Goal: Information Seeking & Learning: Find specific page/section

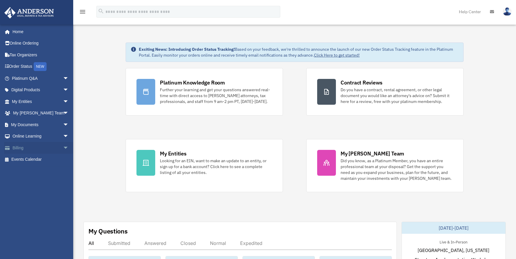
click at [21, 146] on link "Billing arrow_drop_down" at bounding box center [41, 148] width 74 height 12
click at [63, 148] on span "arrow_drop_down" at bounding box center [69, 148] width 12 height 12
click at [39, 158] on link "$ Open Invoices" at bounding box center [42, 160] width 69 height 12
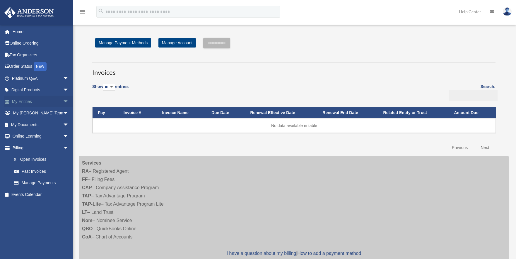
click at [63, 99] on span "arrow_drop_down" at bounding box center [69, 102] width 12 height 12
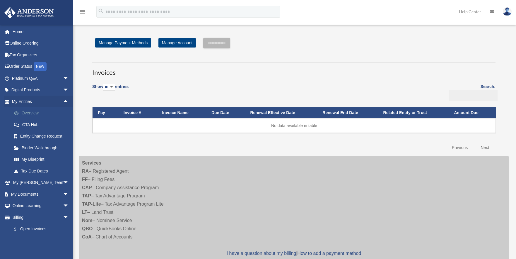
click at [28, 112] on link "Overview" at bounding box center [42, 113] width 69 height 12
click at [33, 112] on link "Overview" at bounding box center [42, 113] width 69 height 12
click at [32, 112] on link "Overview" at bounding box center [42, 113] width 69 height 12
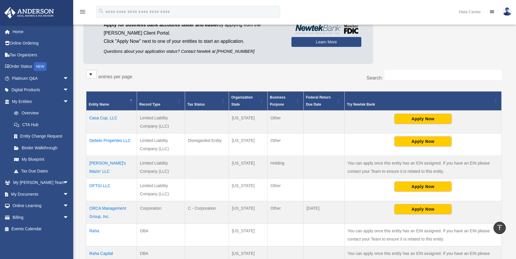
scroll to position [29, 0]
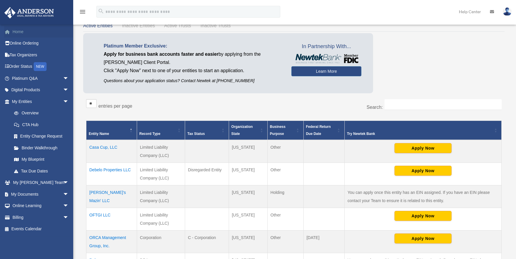
click at [18, 31] on link "Home" at bounding box center [41, 32] width 74 height 12
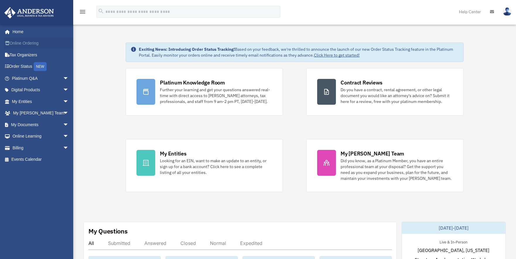
click at [20, 43] on link "Online Ordering" at bounding box center [41, 43] width 74 height 12
click at [63, 76] on span "arrow_drop_down" at bounding box center [69, 78] width 12 height 12
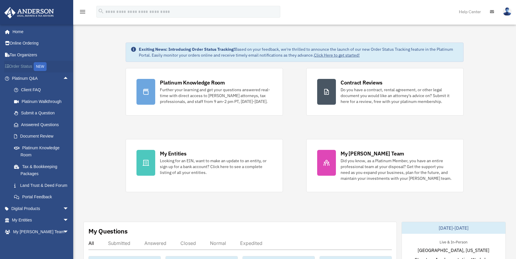
click at [19, 66] on link "Order Status NEW" at bounding box center [41, 67] width 74 height 12
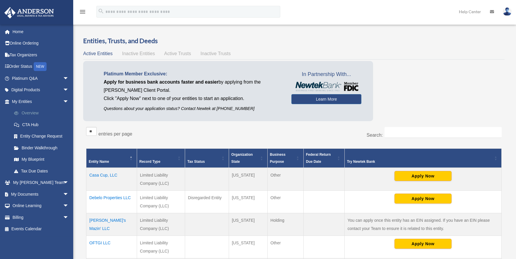
scroll to position [1, 0]
click at [66, 76] on span "arrow_drop_down" at bounding box center [69, 78] width 12 height 12
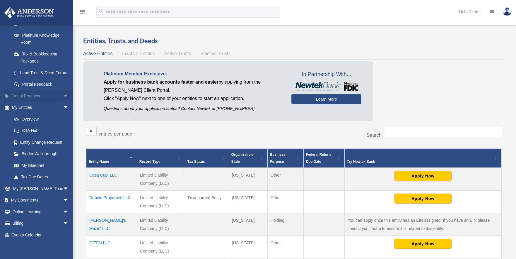
scroll to position [117, 0]
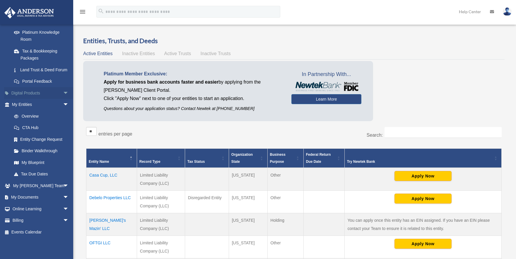
click at [63, 96] on span "arrow_drop_down" at bounding box center [69, 93] width 12 height 12
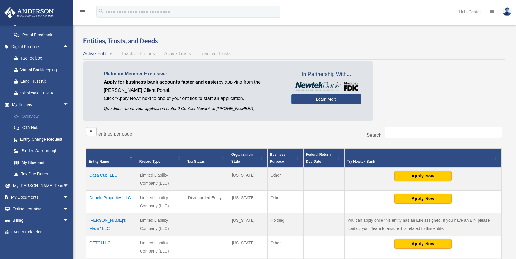
click at [29, 118] on link "Overview" at bounding box center [42, 116] width 69 height 12
click at [30, 115] on link "Overview" at bounding box center [42, 116] width 69 height 12
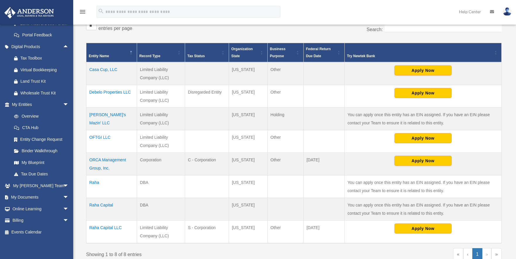
scroll to position [119, 0]
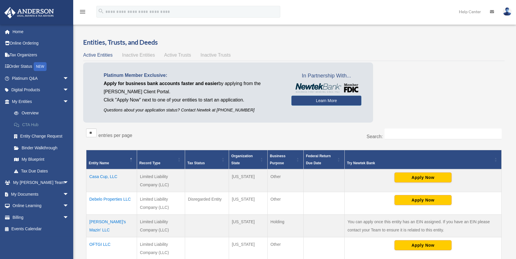
click at [33, 125] on link "CTA Hub" at bounding box center [42, 125] width 69 height 12
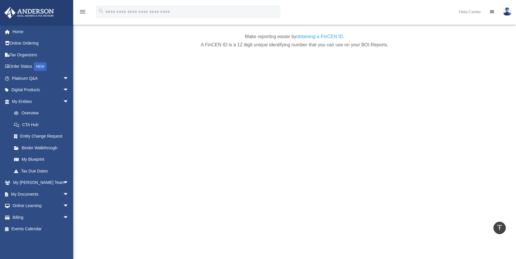
scroll to position [2402, 0]
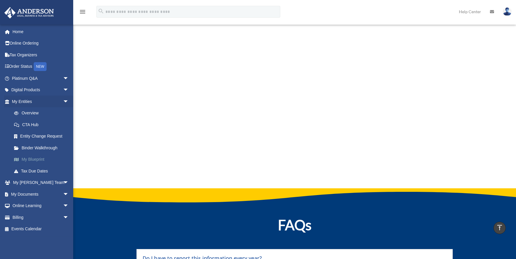
click at [36, 159] on link "My Blueprint" at bounding box center [42, 160] width 69 height 12
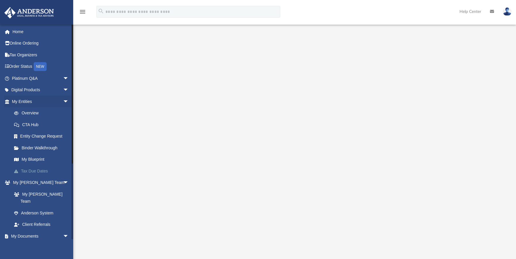
click at [41, 169] on link "Tax Due Dates" at bounding box center [42, 171] width 69 height 12
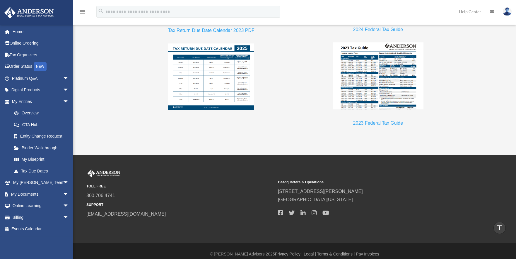
scroll to position [602, 0]
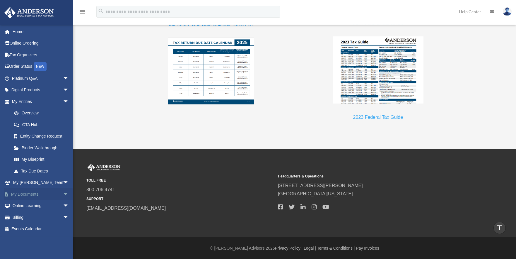
click at [63, 195] on span "arrow_drop_down" at bounding box center [69, 194] width 12 height 12
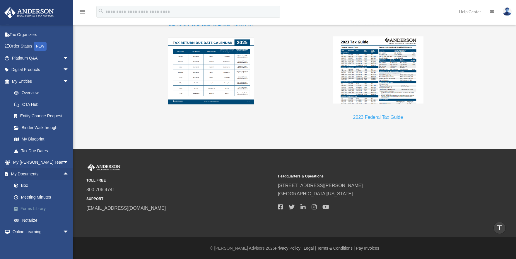
scroll to position [43, 0]
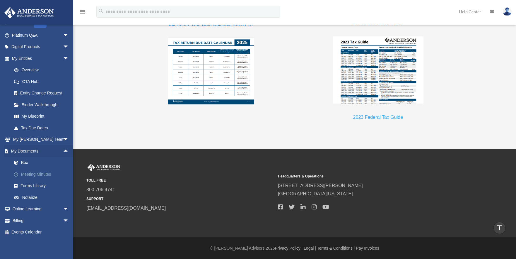
click at [41, 175] on link "Meeting Minutes" at bounding box center [42, 174] width 69 height 12
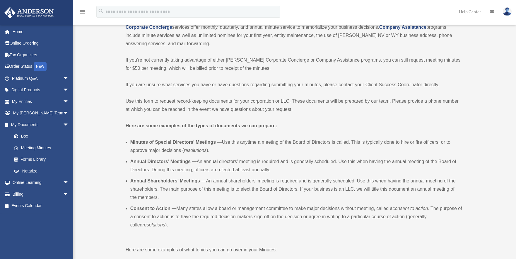
scroll to position [88, 0]
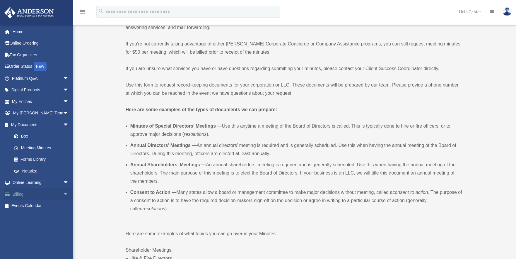
click at [63, 194] on span "arrow_drop_down" at bounding box center [69, 194] width 12 height 12
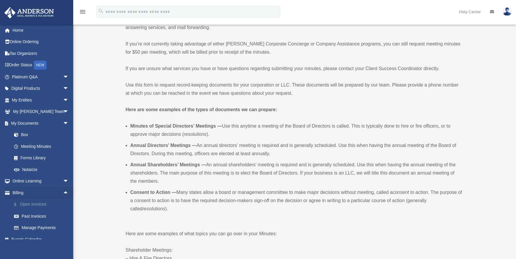
scroll to position [0, 0]
